Goal: Communication & Community: Participate in discussion

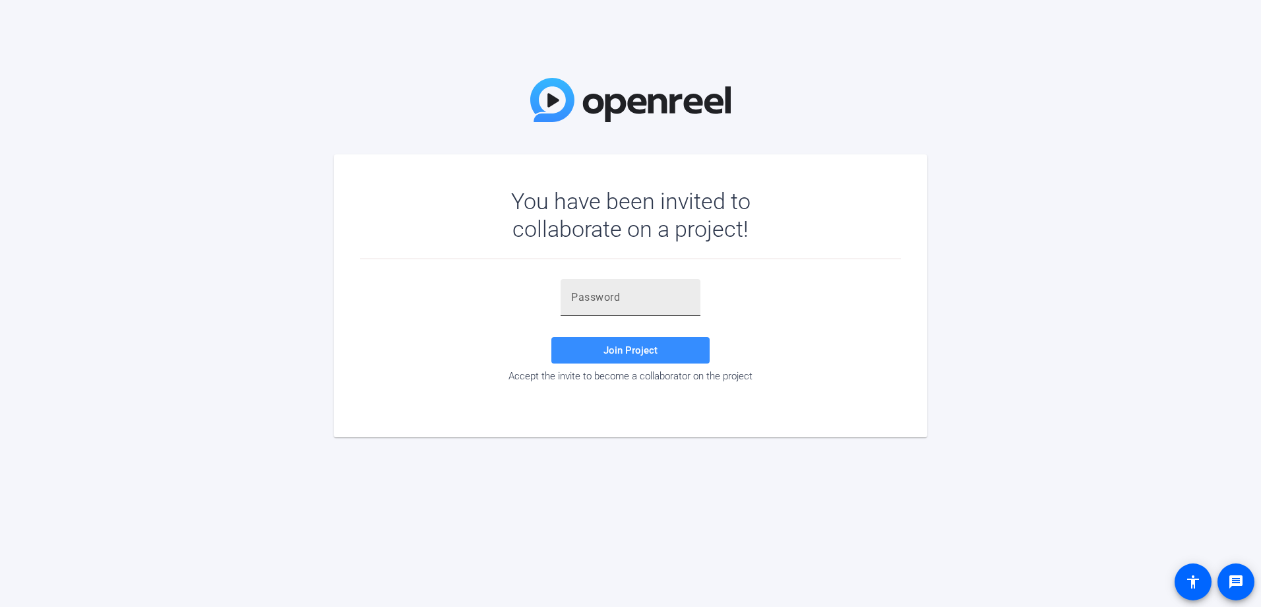
click at [632, 301] on input "text" at bounding box center [630, 298] width 119 height 16
type input "'5r@j;"
click at [603, 356] on span at bounding box center [630, 350] width 158 height 32
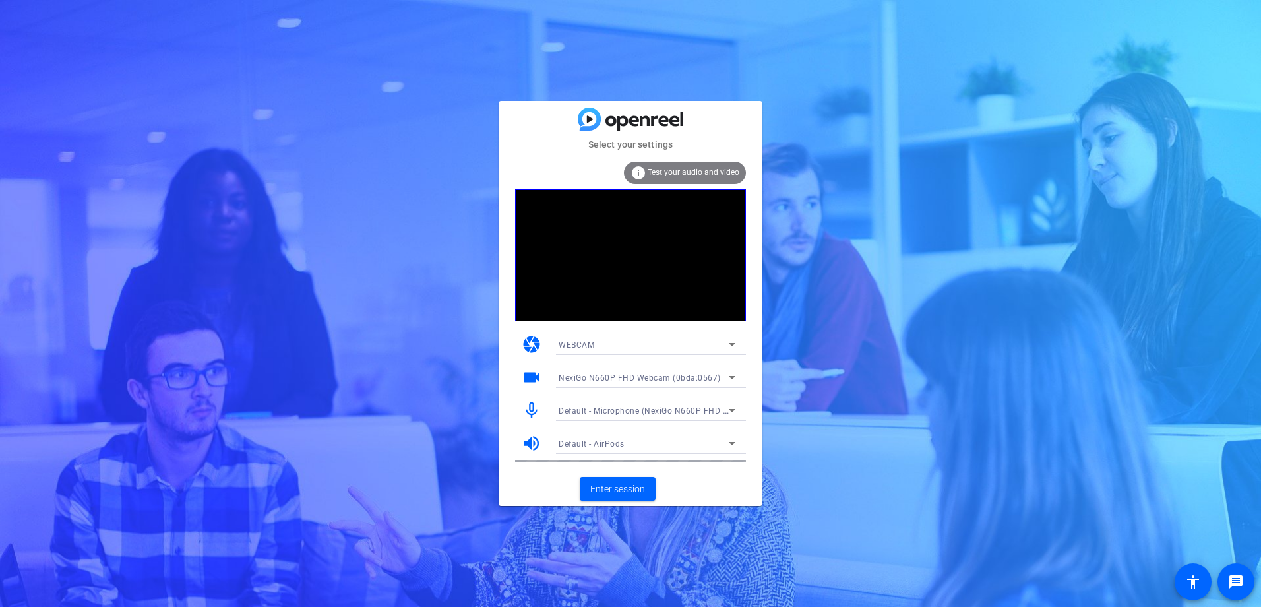
click at [720, 403] on div "Default - Microphone (NexiGo N660P FHD Webcam Audio)" at bounding box center [644, 410] width 170 height 16
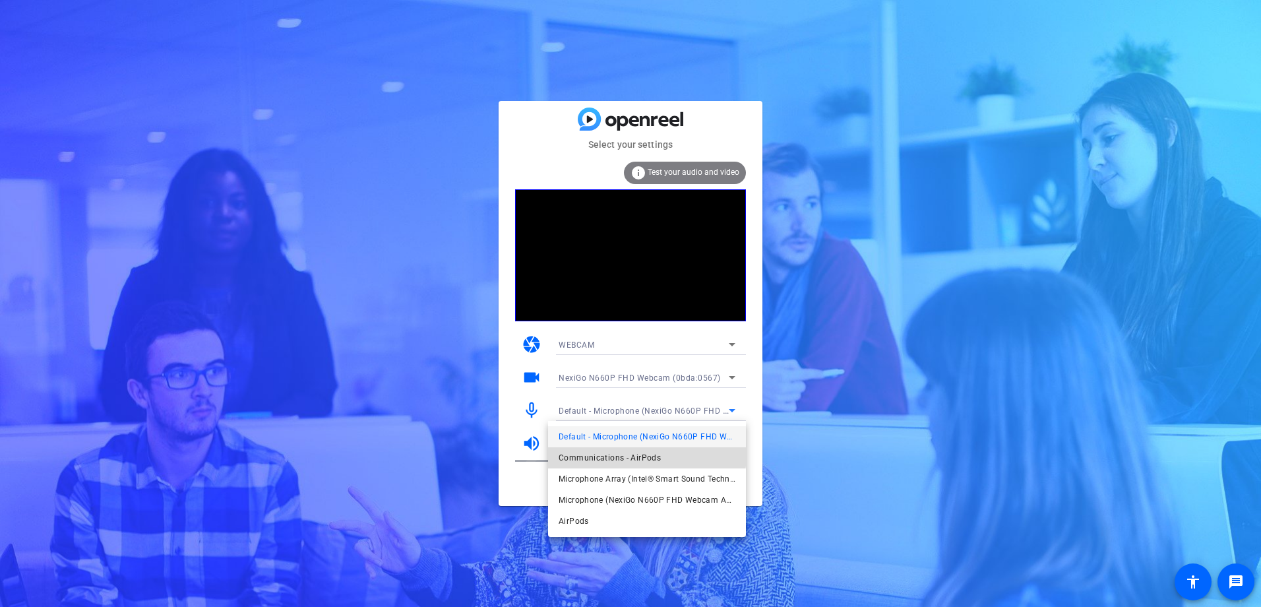
click at [633, 454] on span "Communications - AirPods" at bounding box center [610, 458] width 102 height 16
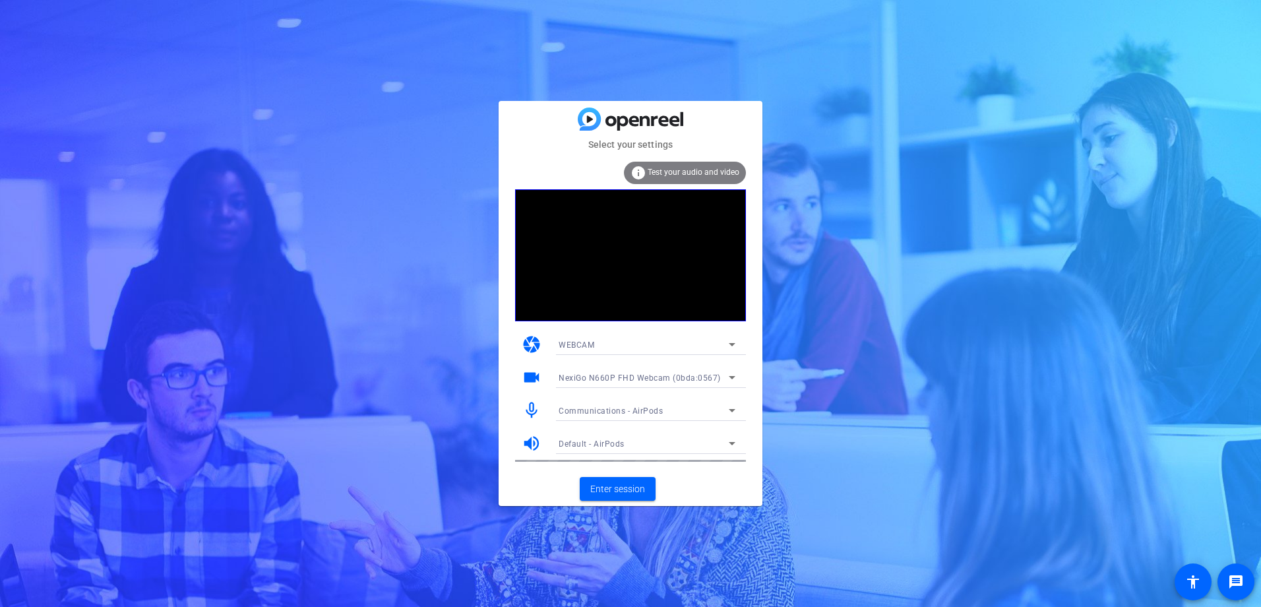
click at [688, 164] on div "info Test your audio and video" at bounding box center [685, 173] width 122 height 22
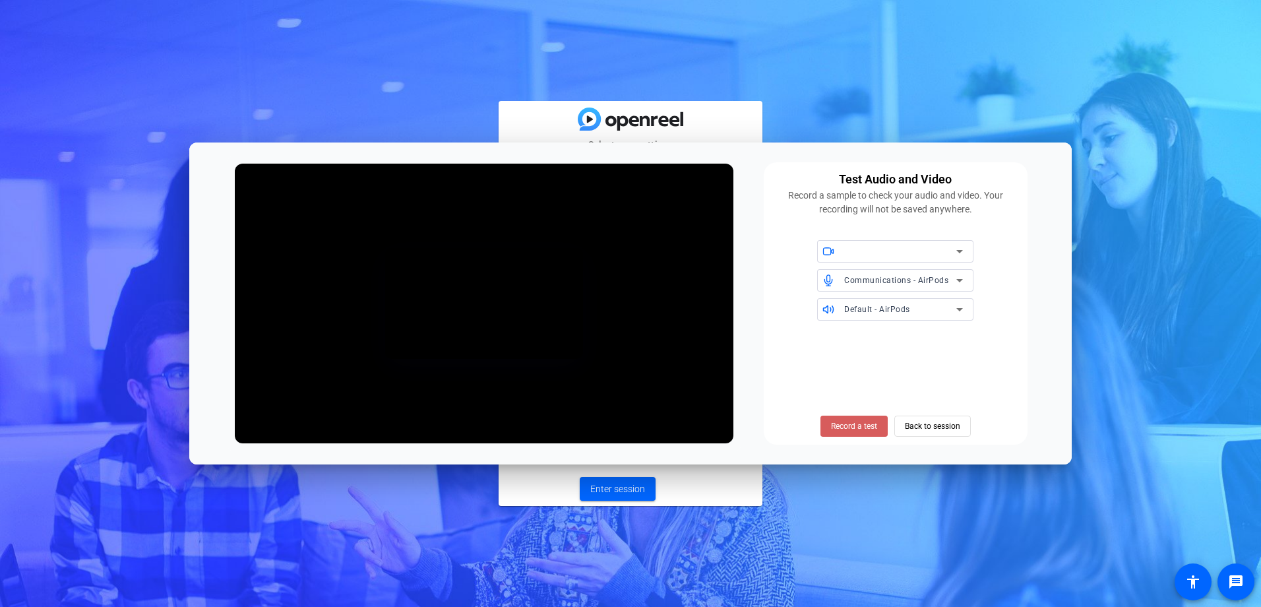
click at [866, 425] on span "Record a test" at bounding box center [854, 426] width 46 height 12
click at [865, 427] on span "Stop Testing (6s)" at bounding box center [854, 426] width 60 height 12
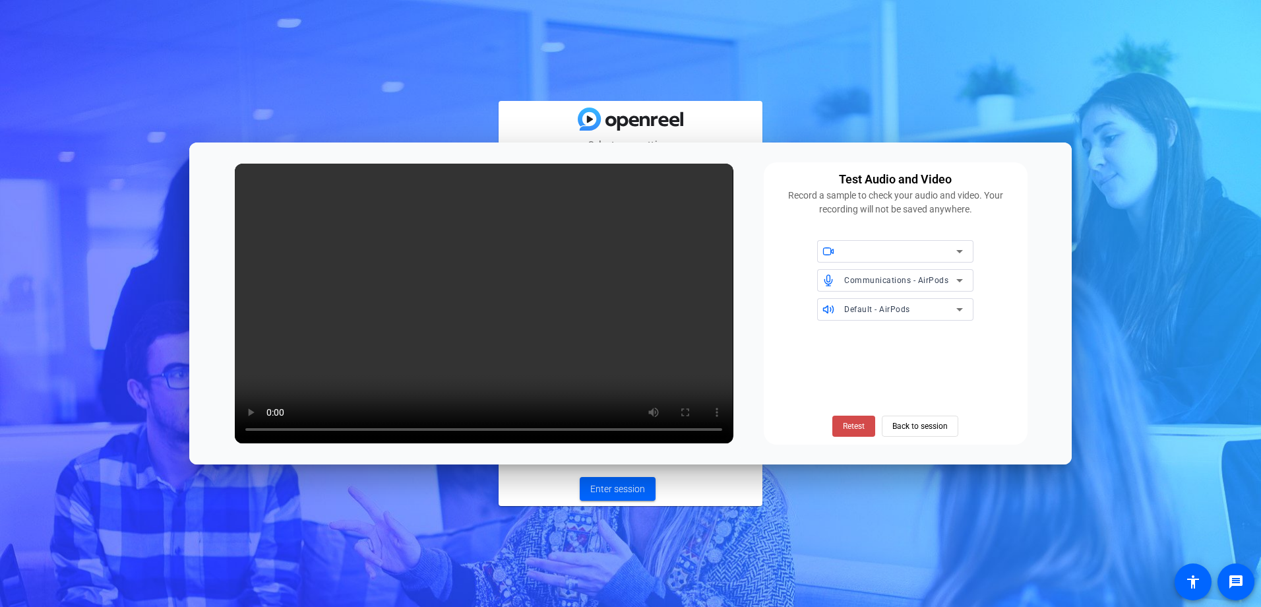
click at [864, 423] on span "Retest" at bounding box center [854, 426] width 22 height 12
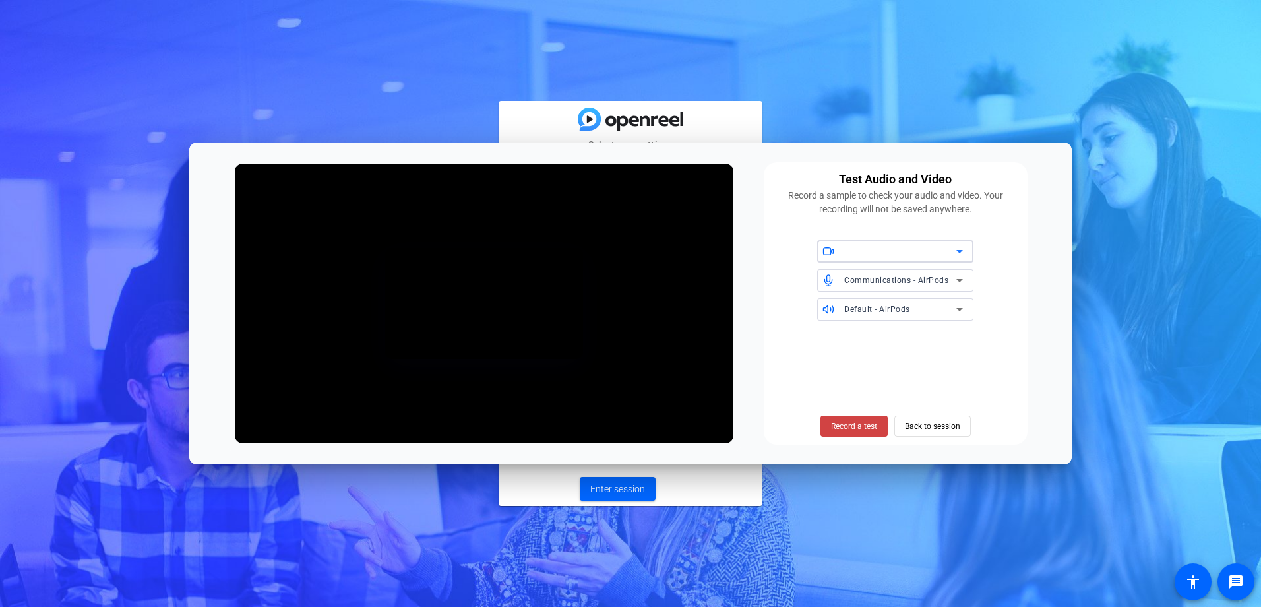
click at [903, 251] on div at bounding box center [900, 251] width 112 height 16
click at [956, 248] on icon at bounding box center [960, 251] width 16 height 16
click at [956, 253] on icon at bounding box center [960, 251] width 16 height 16
click at [932, 417] on span "Back to session" at bounding box center [932, 425] width 55 height 25
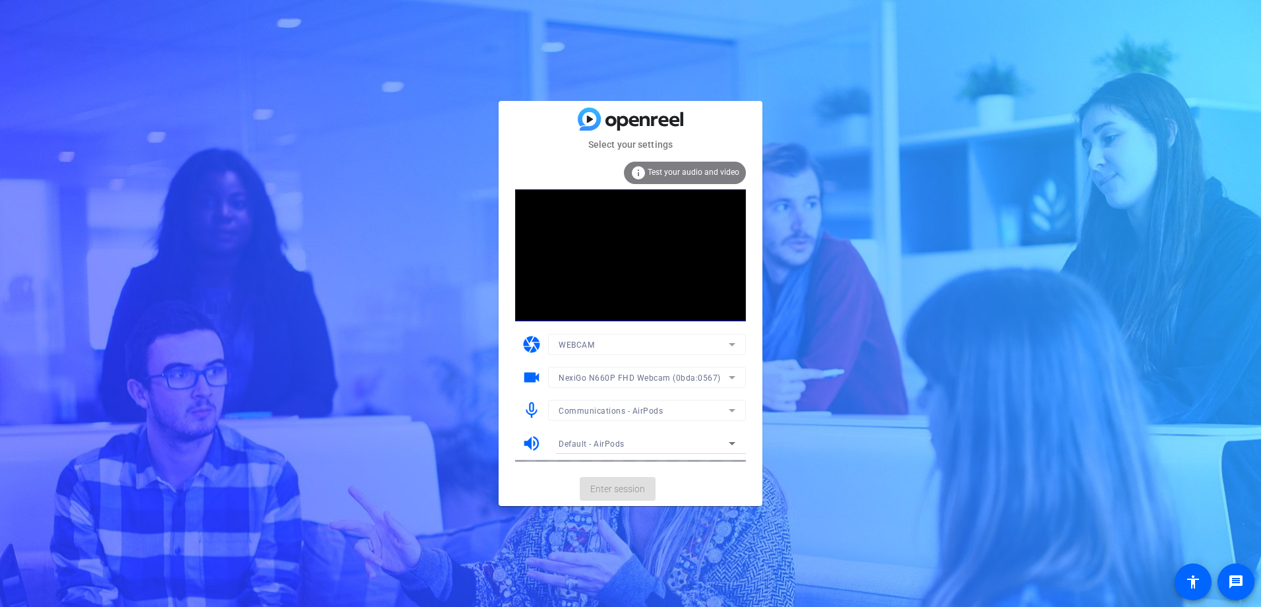
click at [687, 383] on mat-form-field "NexiGo N660P FHD Webcam (0bda:0567)" at bounding box center [647, 377] width 198 height 21
click at [714, 473] on mat-card-actions "Enter session" at bounding box center [631, 489] width 264 height 34
click at [627, 490] on span "Enter session" at bounding box center [617, 489] width 55 height 14
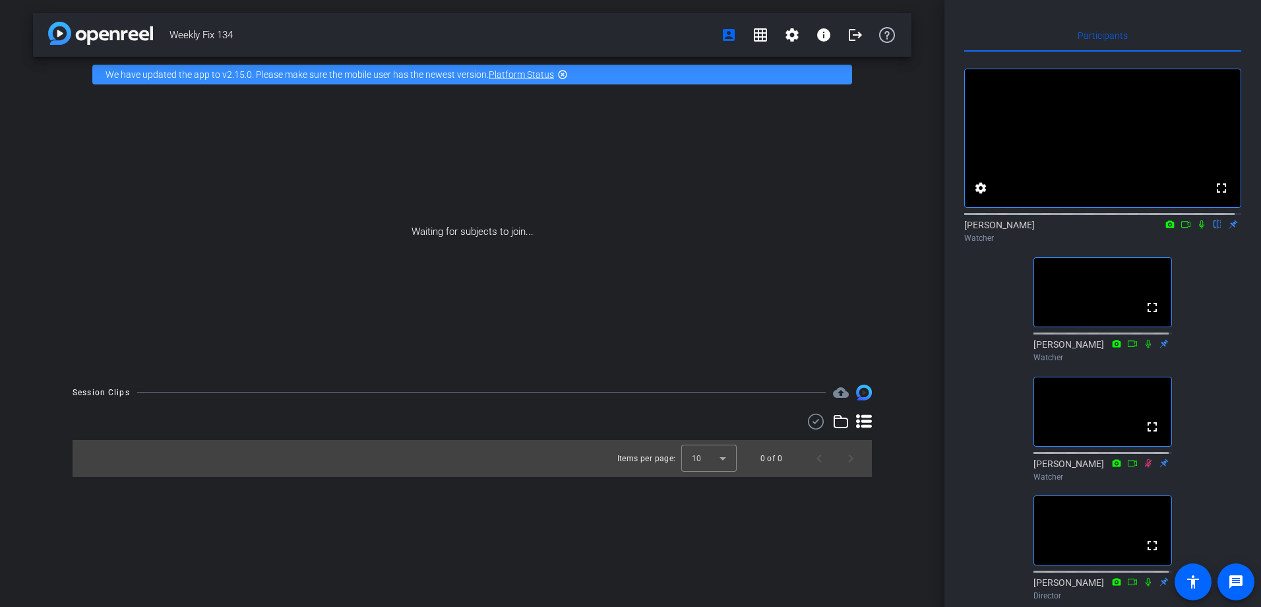
scroll to position [69, 0]
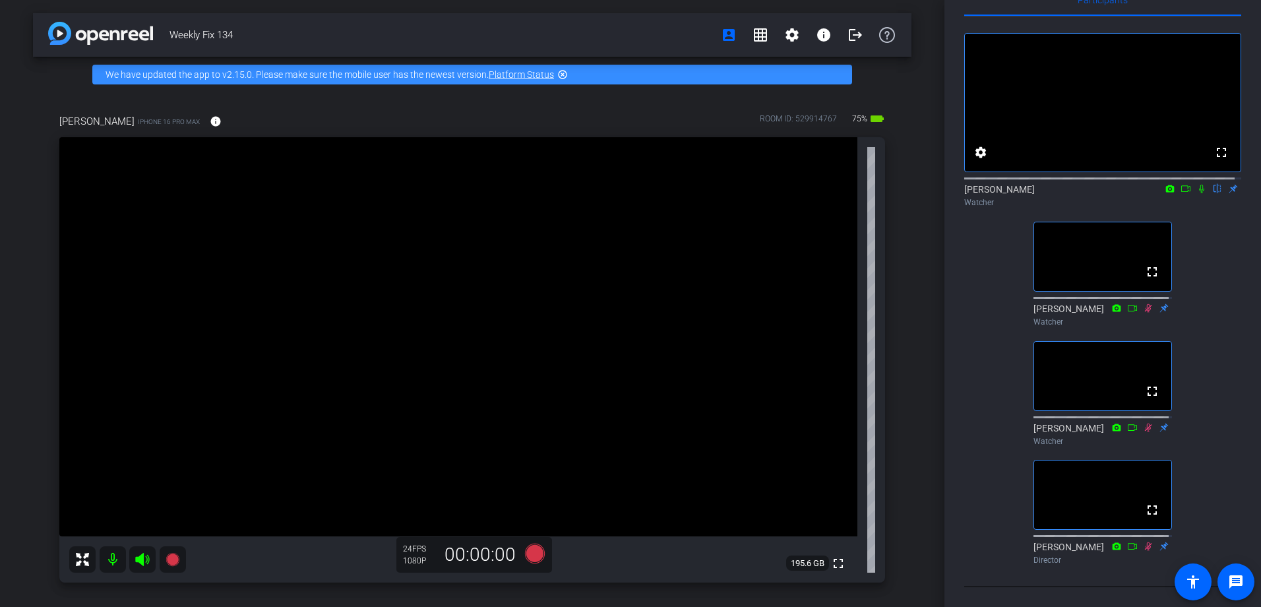
click at [1199, 185] on icon at bounding box center [1201, 189] width 5 height 9
click at [1198, 185] on icon at bounding box center [1201, 189] width 7 height 9
click at [1197, 183] on mat-icon at bounding box center [1202, 189] width 16 height 12
click at [1196, 184] on icon at bounding box center [1201, 188] width 11 height 9
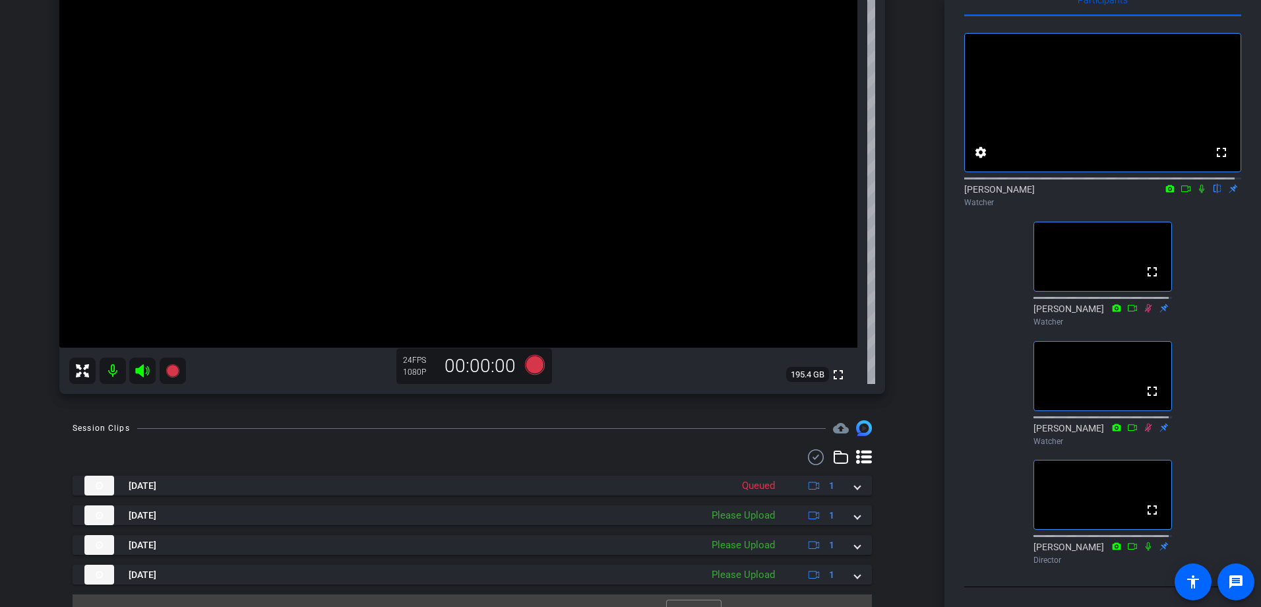
scroll to position [198, 0]
